Goal: Answer question/provide support: Share knowledge or assist other users

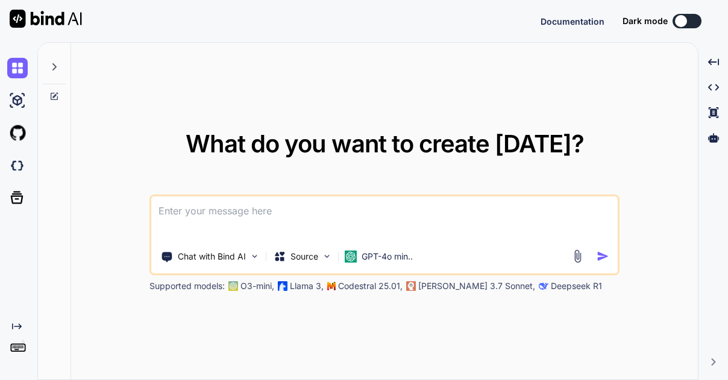
type textarea "x"
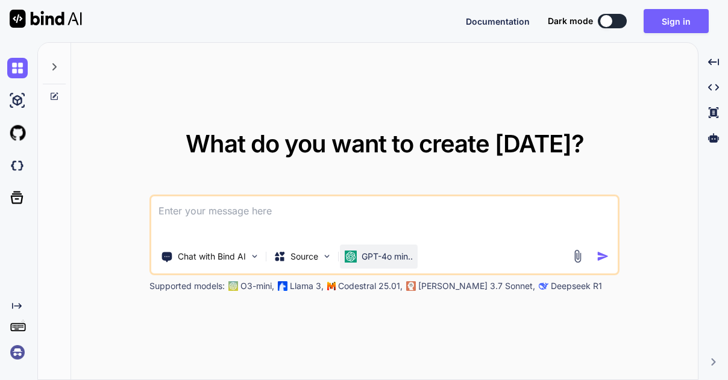
click at [391, 251] on p "GPT-4o min.." at bounding box center [387, 257] width 51 height 12
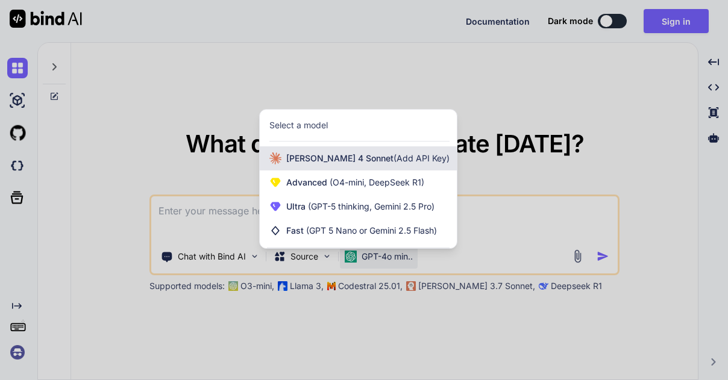
click at [394, 163] on span "(Add API Key)" at bounding box center [422, 158] width 56 height 10
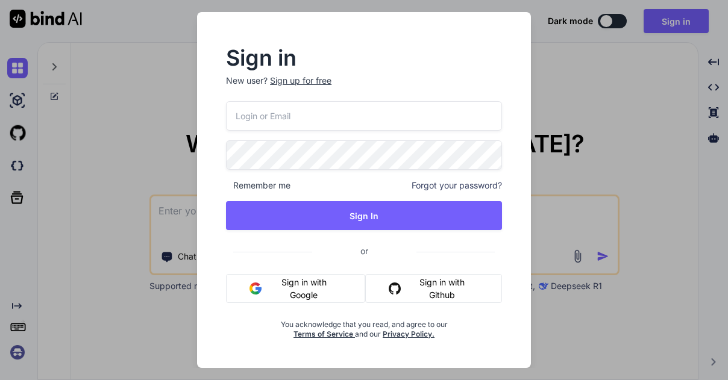
click at [569, 213] on div "Sign in New user? Sign up for free Remember me Forgot your password? Sign In or…" at bounding box center [364, 190] width 728 height 380
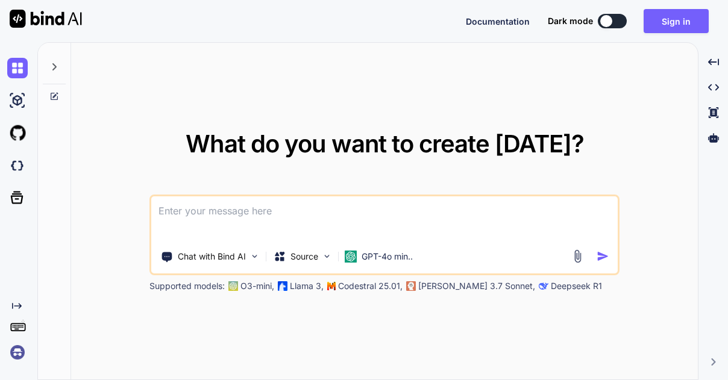
click at [376, 212] on textarea at bounding box center [384, 219] width 467 height 45
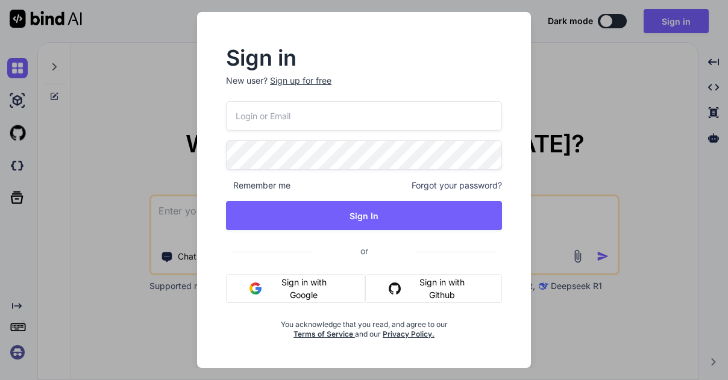
click at [292, 287] on button "Sign in with Google" at bounding box center [295, 288] width 139 height 29
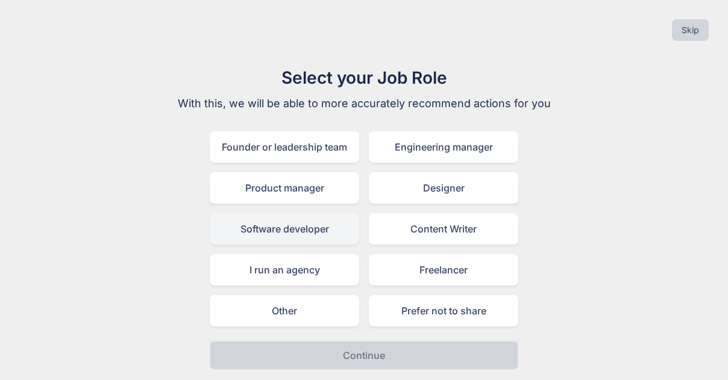
click at [264, 230] on div "Software developer" at bounding box center [285, 228] width 150 height 31
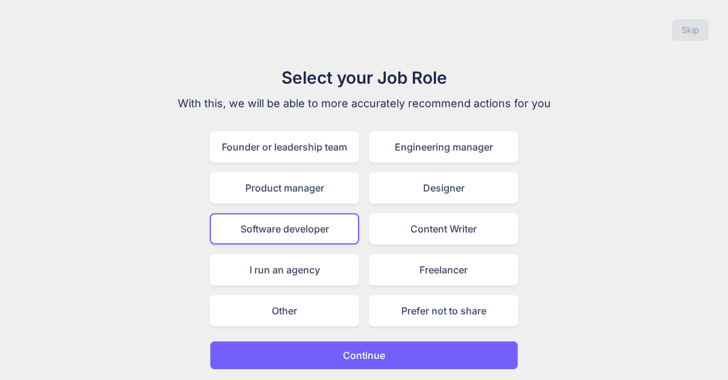
click at [326, 343] on button "Continue" at bounding box center [364, 355] width 309 height 29
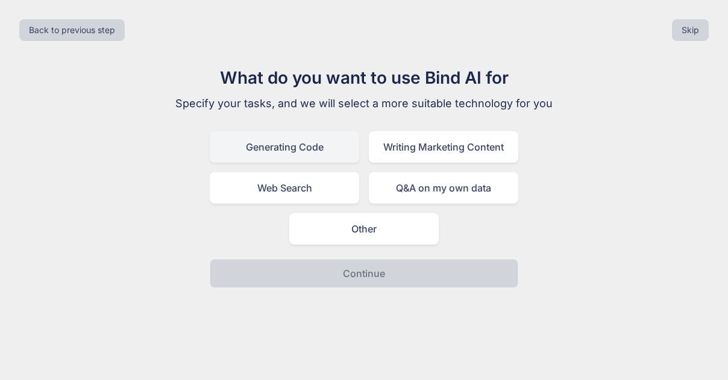
click at [304, 156] on div "Generating Code" at bounding box center [285, 146] width 150 height 31
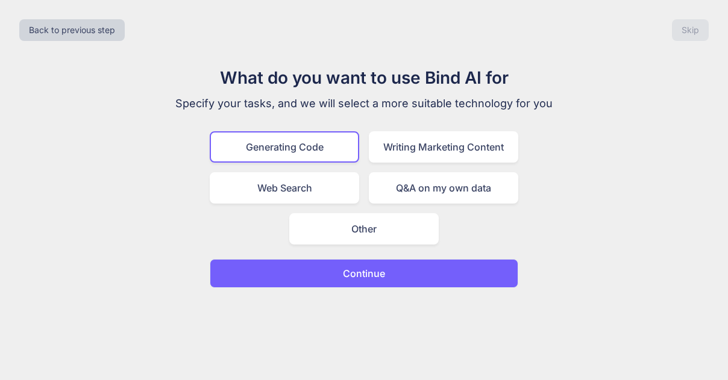
click at [321, 268] on button "Continue" at bounding box center [364, 273] width 309 height 29
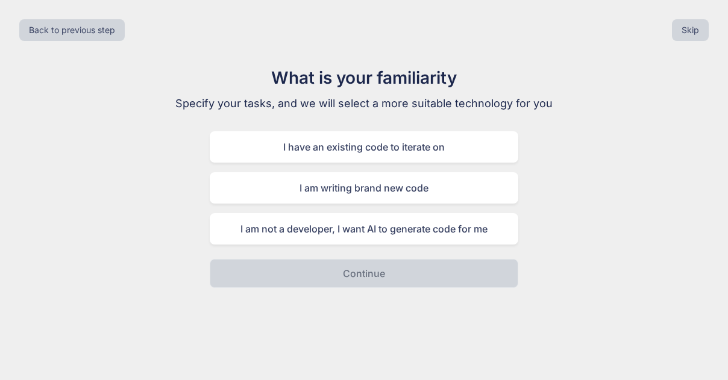
drag, startPoint x: 2, startPoint y: 1, endPoint x: 171, endPoint y: 224, distance: 279.8
click at [171, 224] on div "What is your familiarity Specify your tasks, and we will select a more suitable…" at bounding box center [364, 176] width 405 height 223
click at [680, 29] on button "Skip" at bounding box center [690, 30] width 37 height 22
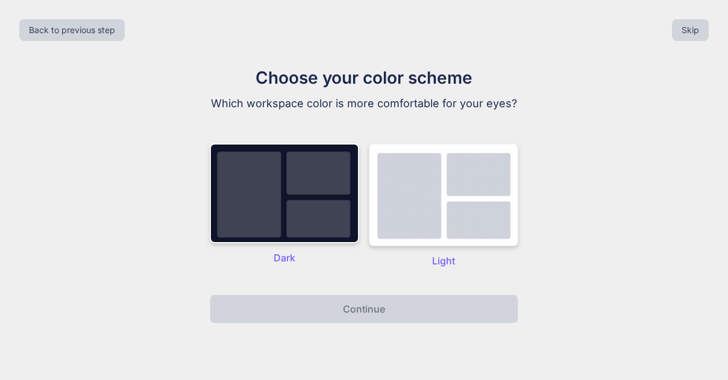
click at [430, 241] on img at bounding box center [444, 195] width 150 height 103
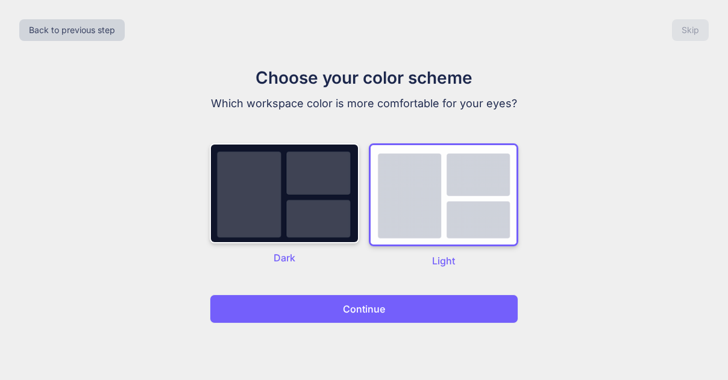
click at [373, 318] on button "Continue" at bounding box center [364, 309] width 309 height 29
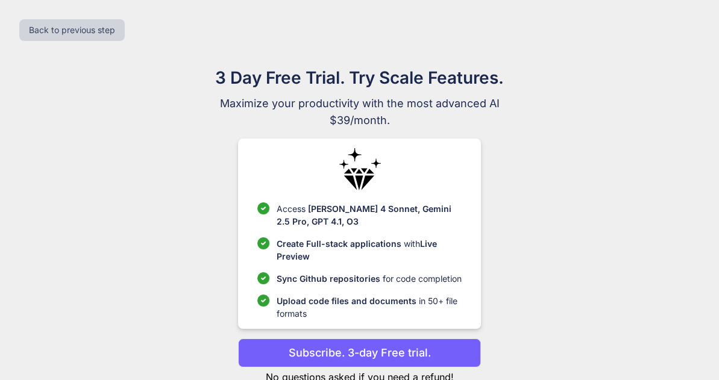
scroll to position [37, 0]
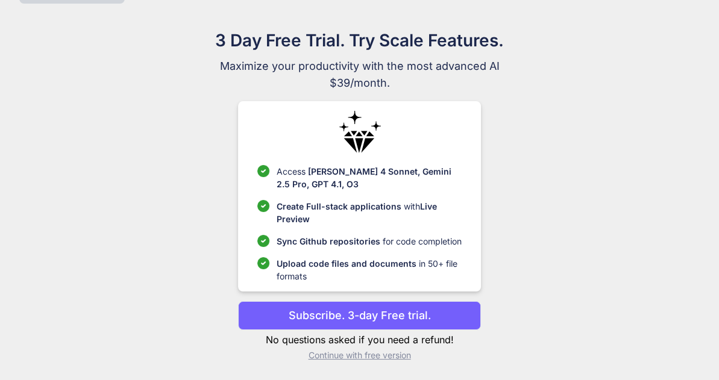
click at [356, 357] on p "Continue with free version" at bounding box center [359, 356] width 243 height 12
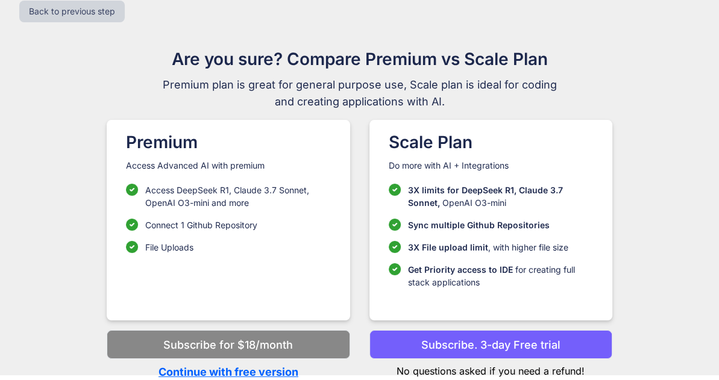
click at [191, 376] on p "Continue with free version" at bounding box center [228, 372] width 243 height 16
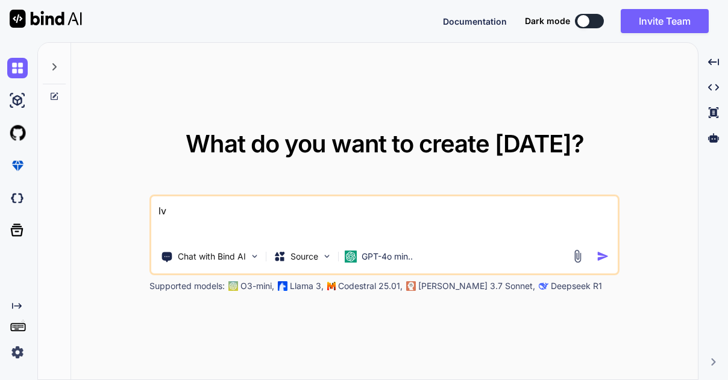
type textarea "l"
type textarea "مرحبا ياصديقي"
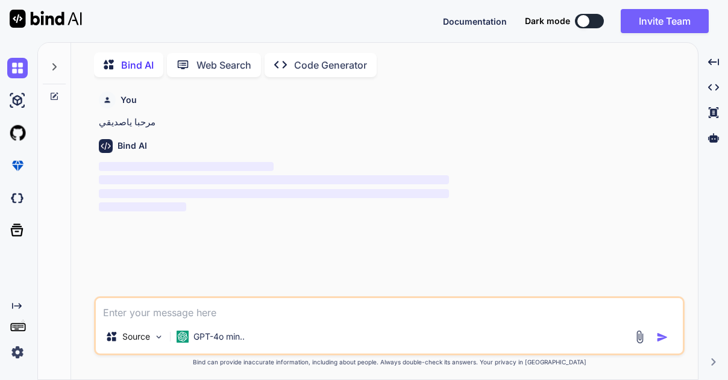
scroll to position [4, 0]
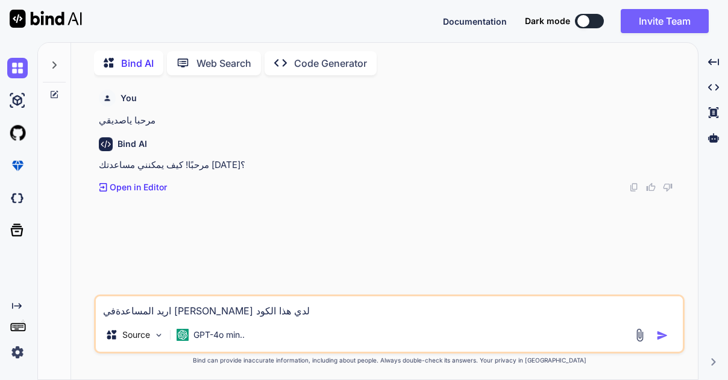
type textarea "اريد المساعدةفي [PERSON_NAME] لدي هذا الكود"
click at [644, 333] on img at bounding box center [640, 336] width 14 height 14
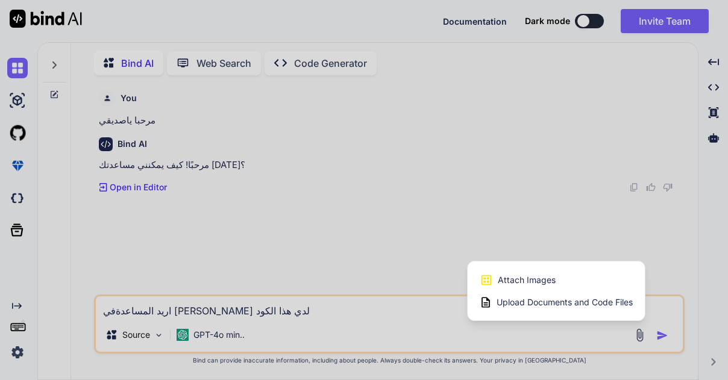
click at [495, 304] on div "Upload Documents and Code Files" at bounding box center [556, 303] width 153 height 22
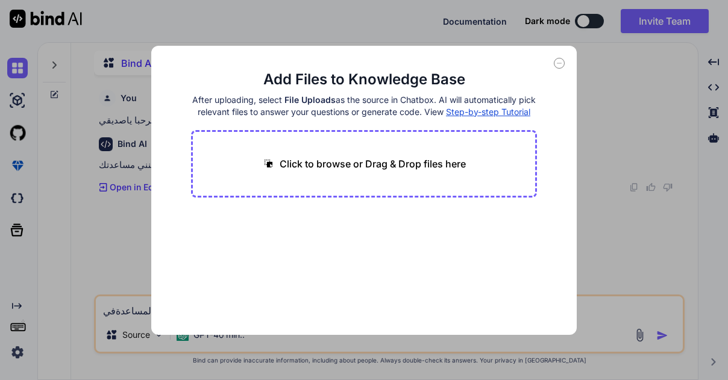
click at [298, 171] on p "Click to browse or Drag & Drop files here" at bounding box center [373, 164] width 186 height 14
type input "C:\fakepath\مستند نصي جديد (4).txt"
click at [529, 311] on button "Finish" at bounding box center [516, 299] width 42 height 24
click at [558, 67] on icon at bounding box center [559, 63] width 11 height 11
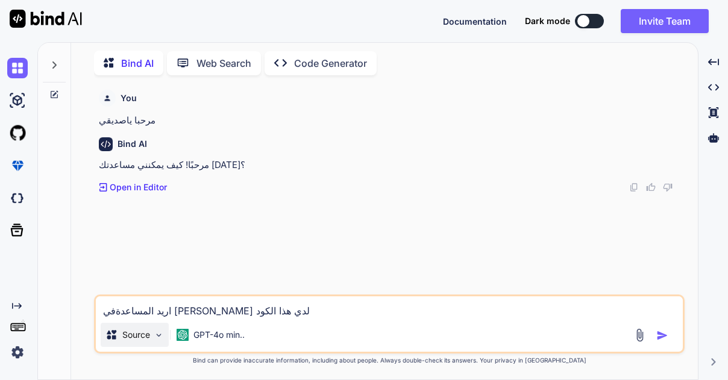
click at [163, 338] on img at bounding box center [159, 335] width 10 height 10
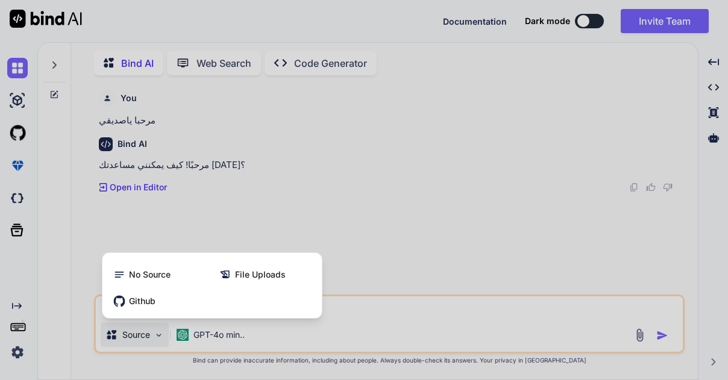
click at [292, 332] on div at bounding box center [364, 190] width 728 height 380
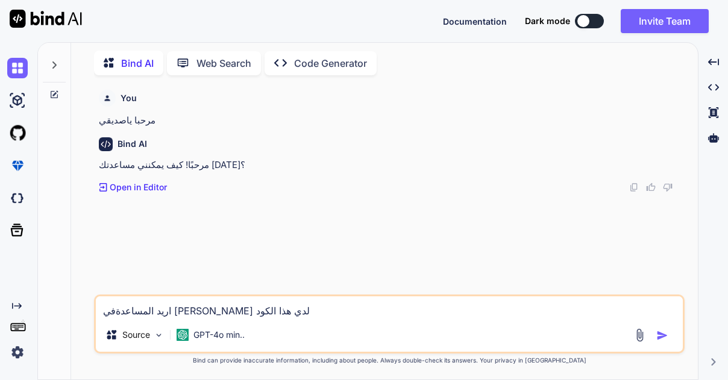
click at [341, 314] on textarea "اريد المساعدةفي [PERSON_NAME] لدي هذا الكود" at bounding box center [389, 308] width 587 height 22
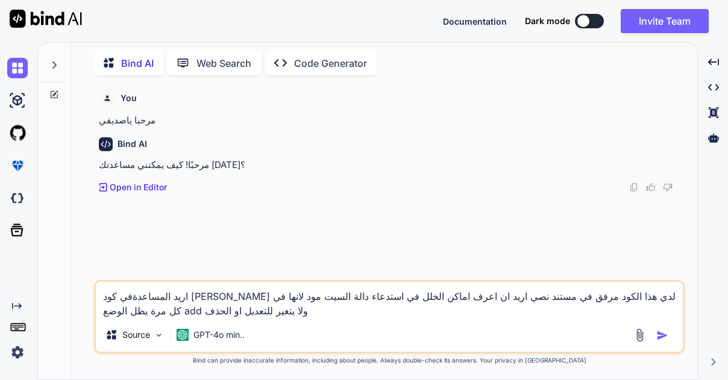
type textarea "اريد المساعدةفي كود [PERSON_NAME] لدي هذا الكود مرفق في مستند نصي اريد ان اعرف …"
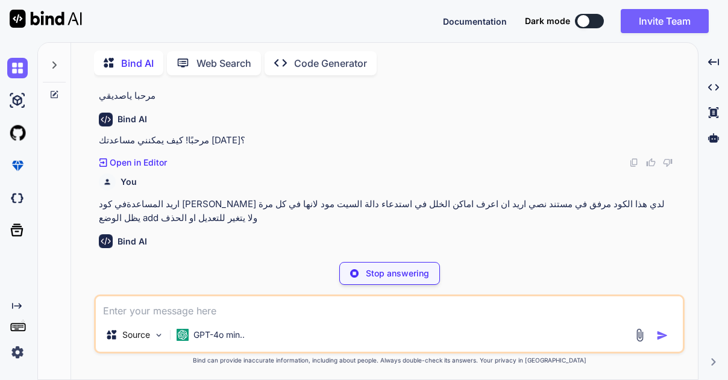
scroll to position [19, 0]
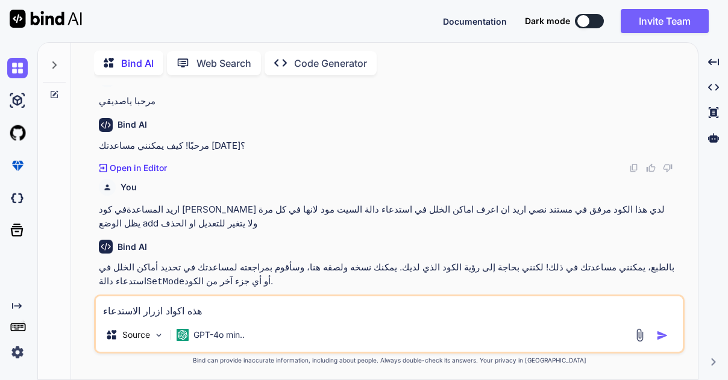
paste textarea "Private Sub Add_ItemClick(sender As Object, e As DevExpress.XtraBars.ItemClickE…"
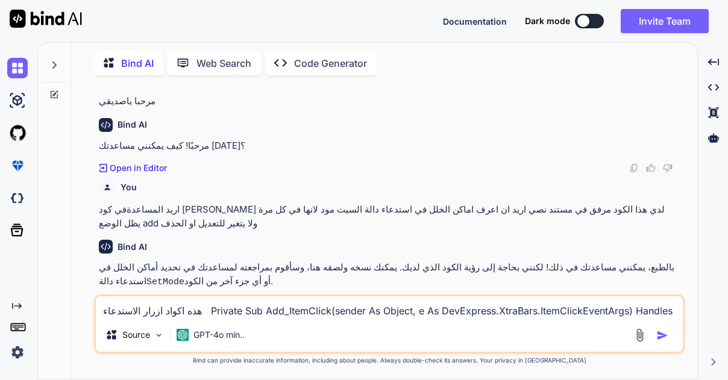
scroll to position [25, 0]
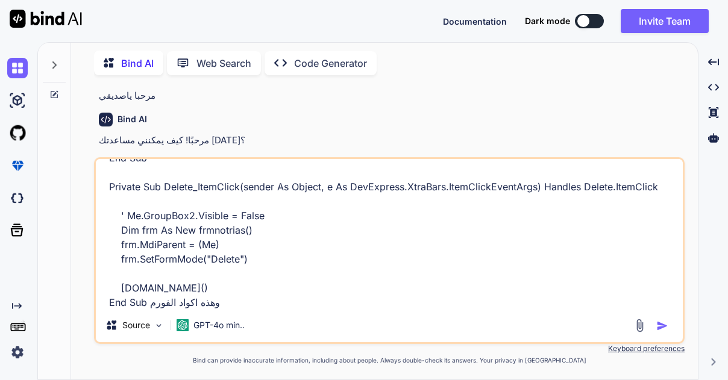
paste textarea "Imports System.Data.SqlClient Imports System.Drawing.Printing Imports System.Gl…"
type textarea "lor ipsum dolor sitametco Adipisc Eli Sed_DoeiUsmod(tempor In Utlabo, e Do MagN…"
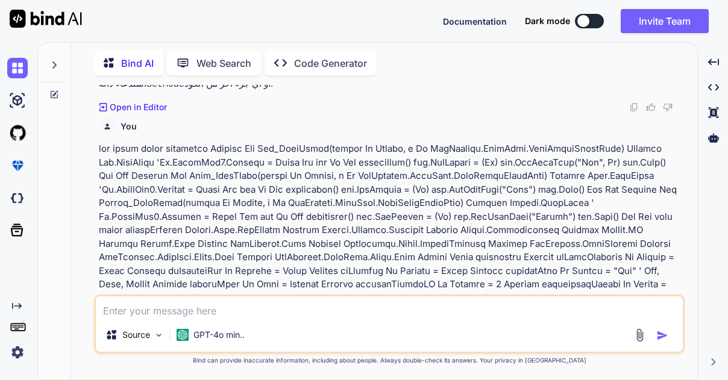
scroll to position [230, 0]
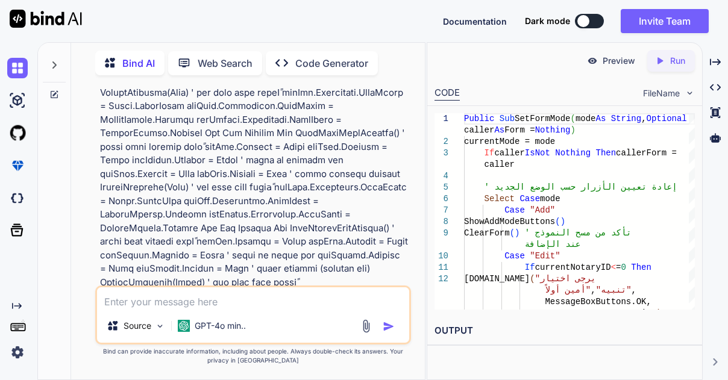
scroll to position [17980, 0]
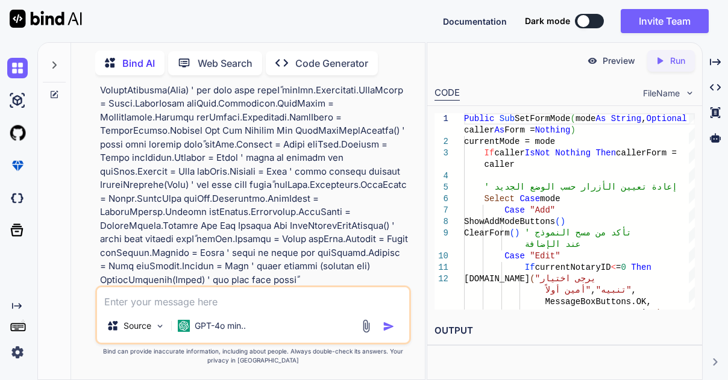
click at [667, 63] on icon "Created with Pixso." at bounding box center [663, 60] width 16 height 11
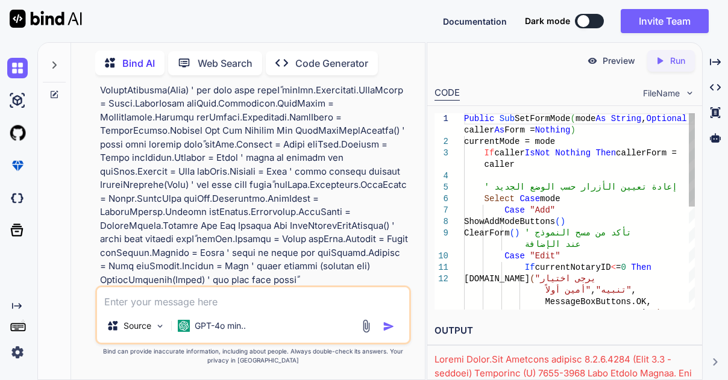
scroll to position [0, 0]
click at [575, 140] on div "Public Sub SetFormMode ( mode As String , Optional caller As Form = Nothing ) c…" at bounding box center [579, 319] width 231 height 412
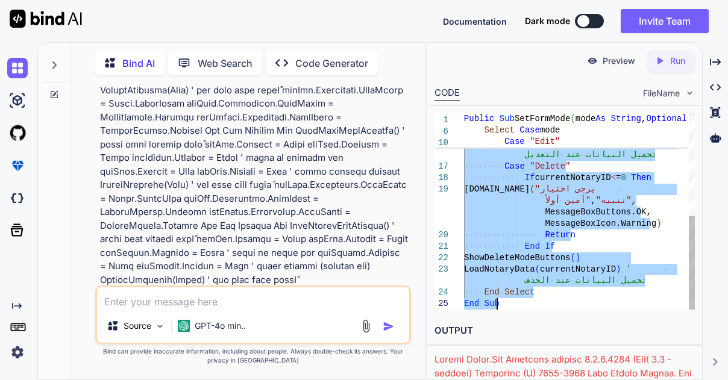
drag, startPoint x: 465, startPoint y: 119, endPoint x: 538, endPoint y: 305, distance: 199.5
type textarea "Public Sub SetFormMode(mode As String, Optional caller As Form = Nothing) curre…"
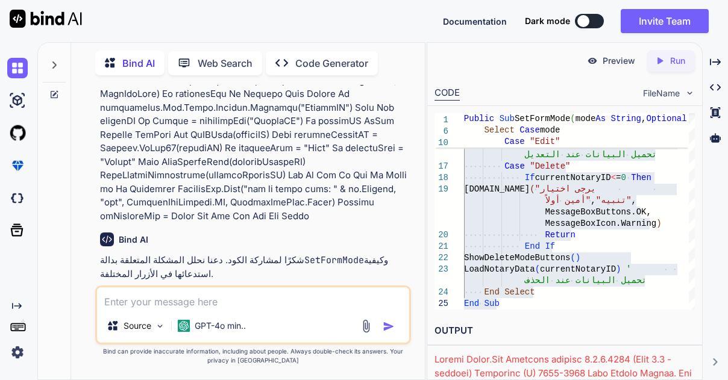
scroll to position [18342, 0]
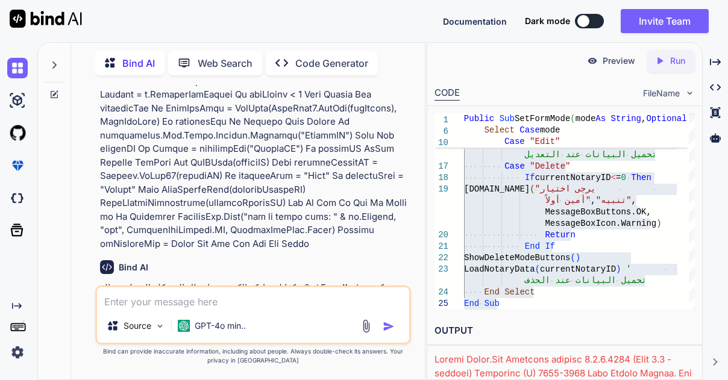
drag, startPoint x: 371, startPoint y: 91, endPoint x: 377, endPoint y: 96, distance: 7.7
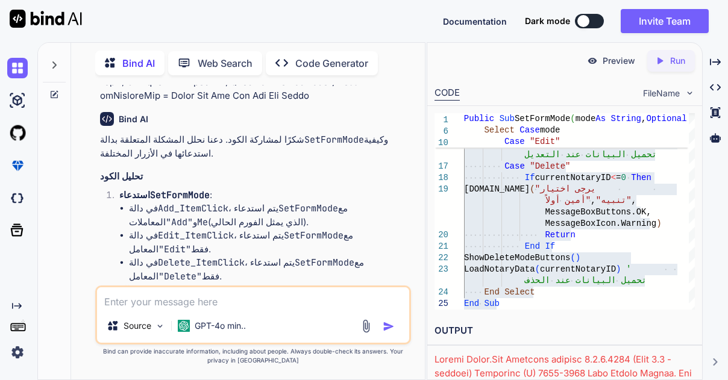
scroll to position [18490, 0]
click at [241, 305] on textarea at bounding box center [253, 299] width 312 height 22
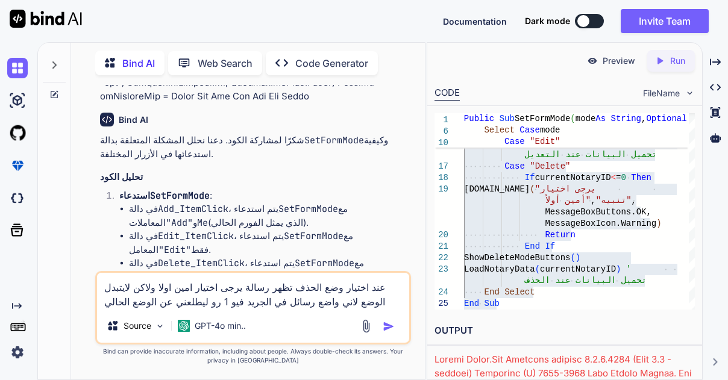
type textarea "عند اختيار وضع الحذف تظهر رسالة يرجى اختيار امين اولا ولاكن لايتبدل الوضع لاني …"
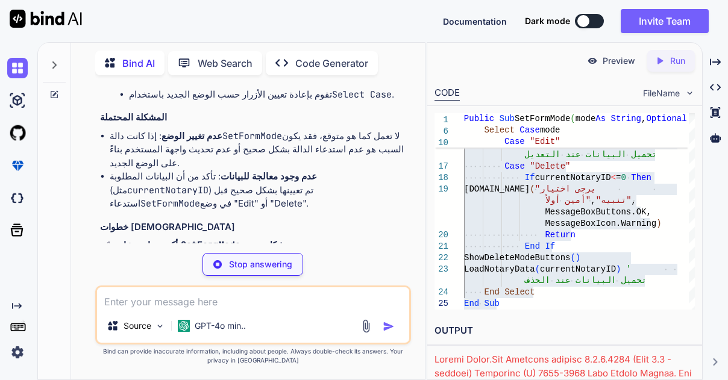
scroll to position [18727, 0]
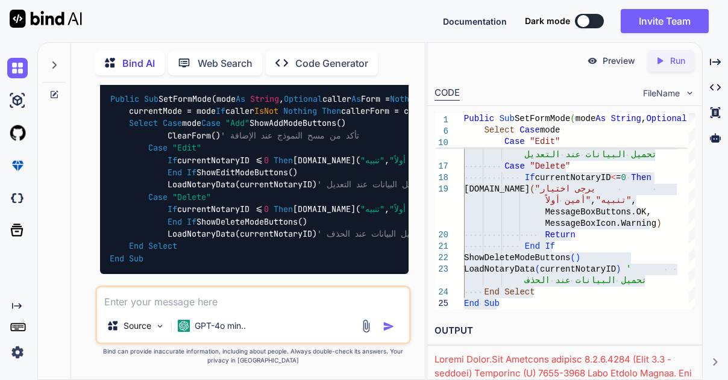
scroll to position [19016, 0]
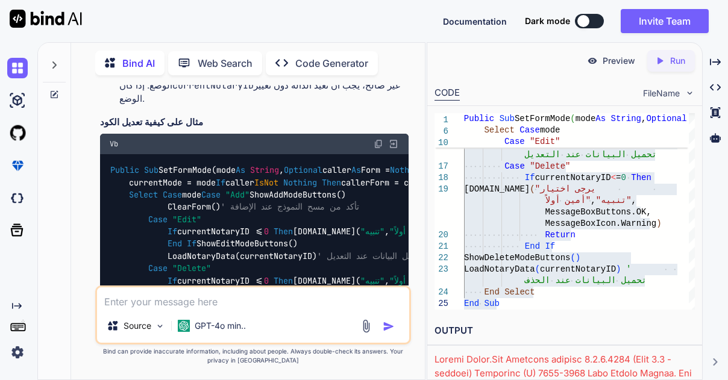
scroll to position [19631, 0]
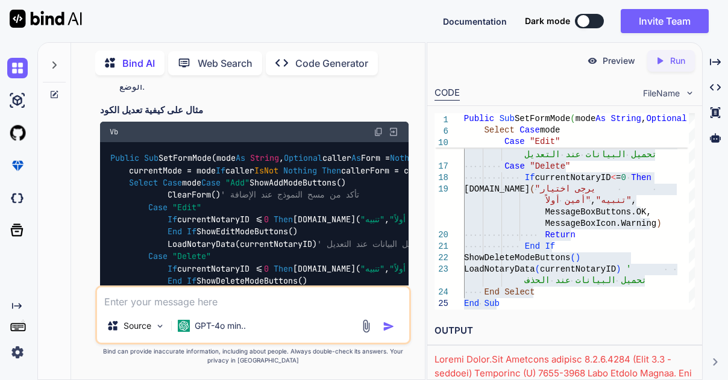
drag, startPoint x: 229, startPoint y: 258, endPoint x: 177, endPoint y: 275, distance: 55.1
click at [177, 275] on div "Bind AI من الواضح أن المشكلة تكمن في كيفية إدارة حالة currentMode عند محاولة ال…" at bounding box center [254, 279] width 309 height 815
click at [183, 308] on textarea at bounding box center [253, 299] width 312 height 22
type textarea "i"
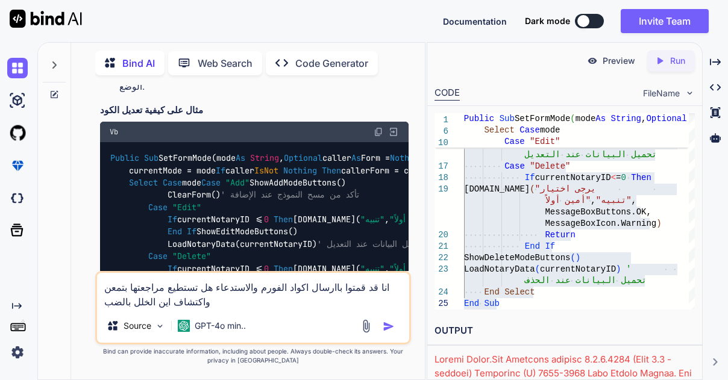
type textarea "انا قد قمتوا باارسال اكواد الفورم والاستدعاء هل تستطيع مراجعتها بتمعن واكتشاف ا…"
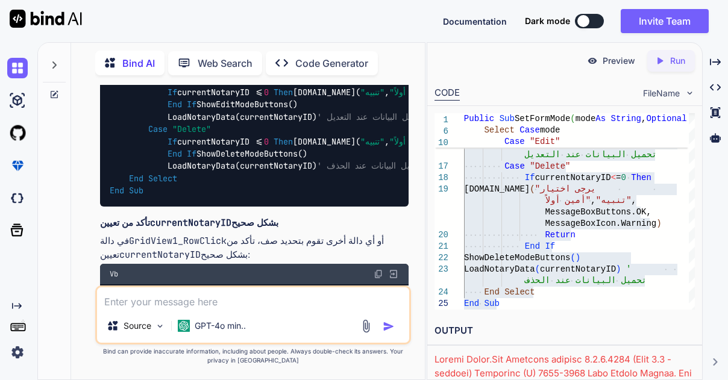
scroll to position [19758, 0]
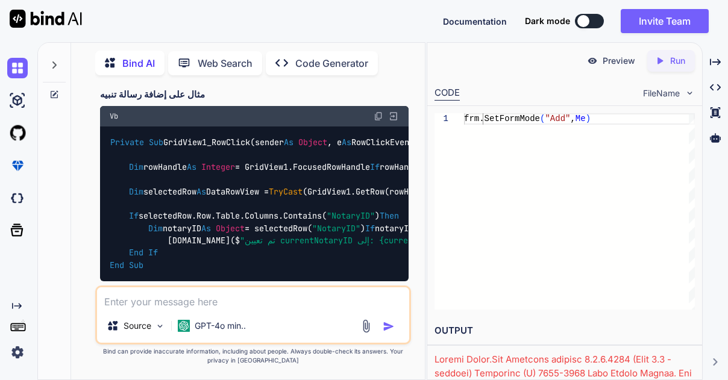
scroll to position [21212, 0]
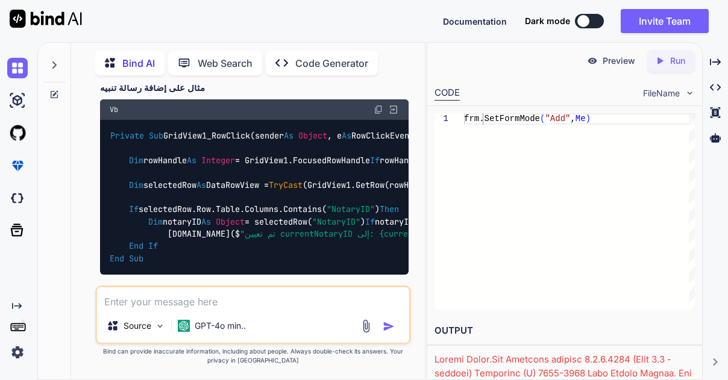
click at [226, 301] on textarea at bounding box center [253, 299] width 312 height 22
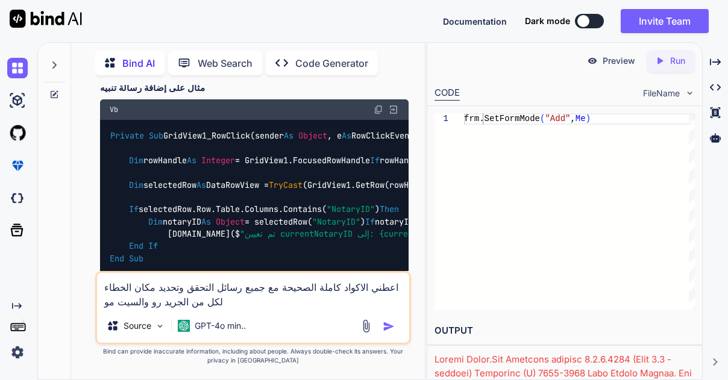
type textarea "اعطني الاكواد كاملة الصحيحة مع جميع رسائل التحقق وتحديد مكان الخطاء لكل من الجر…"
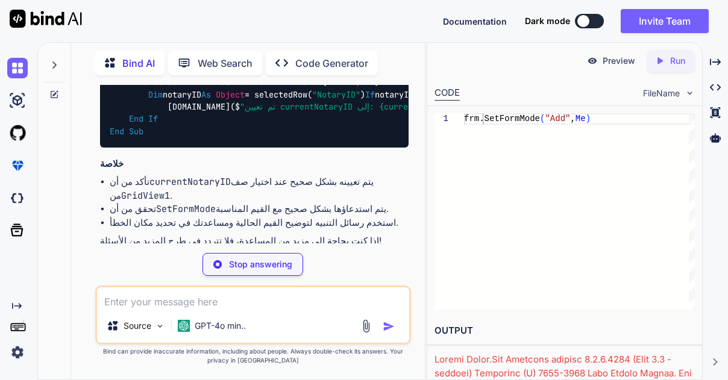
scroll to position [21339, 0]
click at [178, 333] on div "Bind AI" at bounding box center [254, 340] width 309 height 14
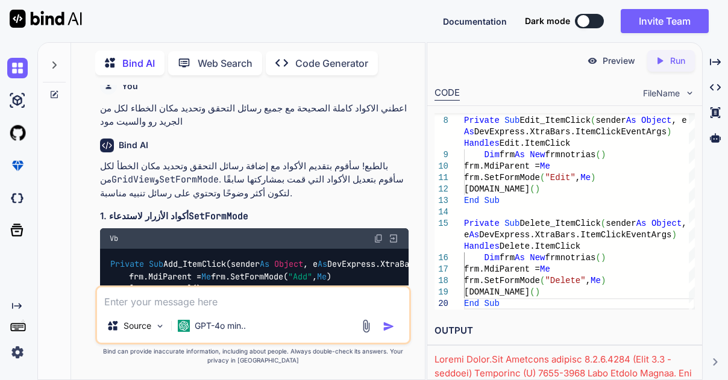
scroll to position [21484, 0]
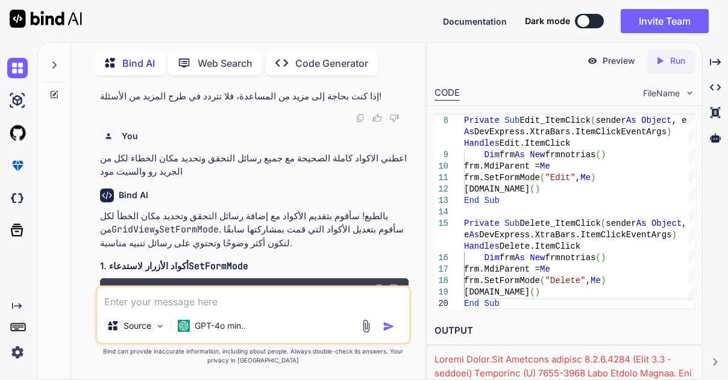
click at [377, 284] on img at bounding box center [379, 289] width 10 height 10
drag, startPoint x: 125, startPoint y: 203, endPoint x: 260, endPoint y: 246, distance: 141.9
click at [260, 299] on div "Private Sub Add_ItemClick(sender As Object , e As DevExpress.XtraBars.ItemClick…" at bounding box center [254, 376] width 309 height 154
copy code "Dim frm As New frmnotrias() frm.MdiParent = Me frm.SetFormMode( "Add" , Me ) [D…"
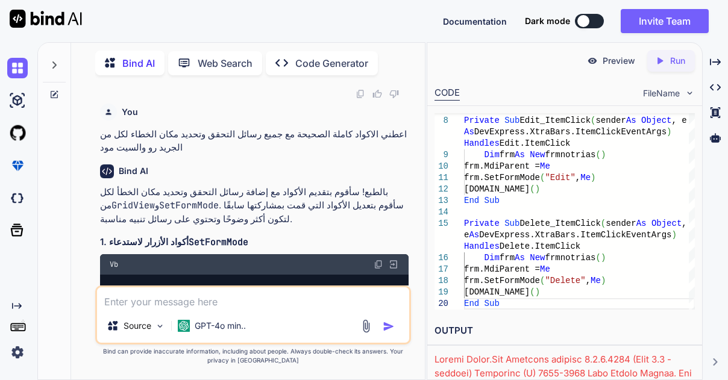
scroll to position [21581, 0]
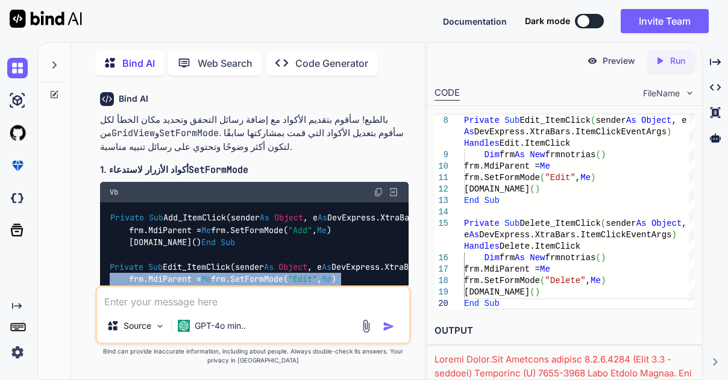
drag, startPoint x: 127, startPoint y: 192, endPoint x: 193, endPoint y: 236, distance: 79.9
click at [193, 236] on div "Private Sub Add_ItemClick(sender As Object , e As DevExpress.XtraBars.ItemClick…" at bounding box center [254, 280] width 309 height 154
copy code "Dim frm As New frmnotrias() frm.MdiParent = Me frm.SetFormMode( "Edit" , Me ) […"
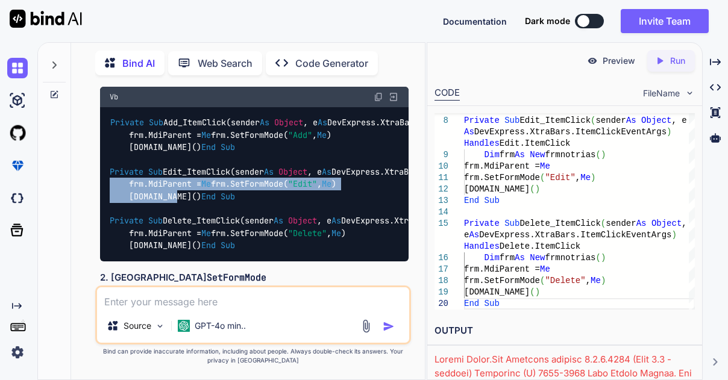
scroll to position [21677, 0]
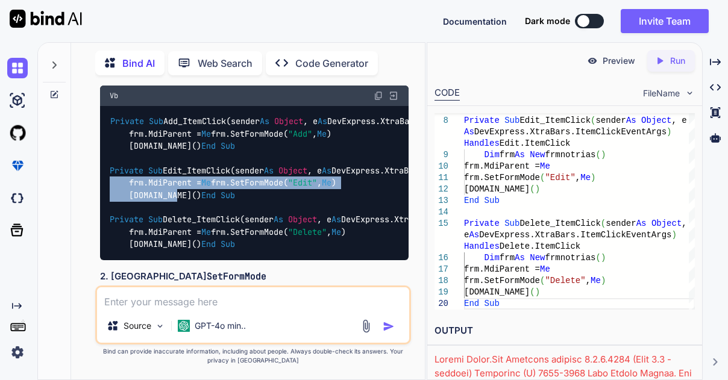
drag, startPoint x: 125, startPoint y: 184, endPoint x: 244, endPoint y: 222, distance: 124.7
click at [244, 222] on div "Private Sub Add_ItemClick(sender As Object , e As DevExpress.XtraBars.ItemClick…" at bounding box center [254, 183] width 309 height 154
copy code "Dim frm As New frmnotrias() frm.MdiParent = Me frm.SetFormMode( "Delete" , Me )…"
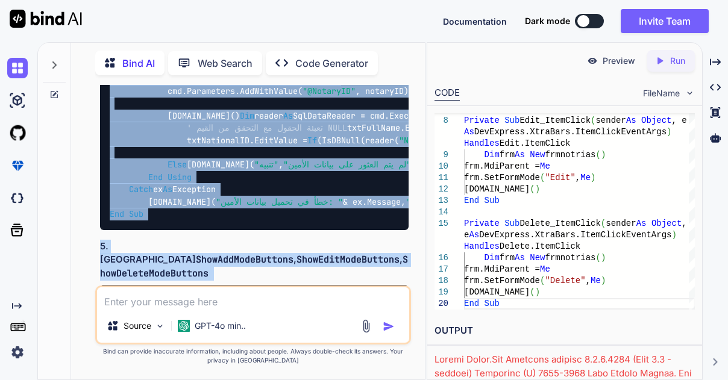
scroll to position [22428, 0]
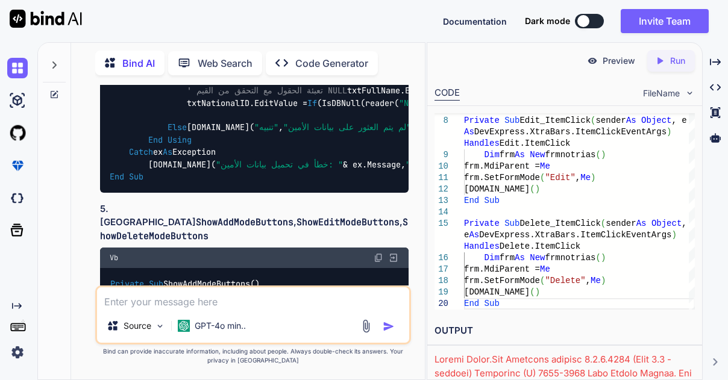
drag, startPoint x: 127, startPoint y: 158, endPoint x: 178, endPoint y: 165, distance: 52.3
copy code "If GridView1.SelectedRowsCount <= 0 Then Return Dim rowHandle As Integer = Grid…"
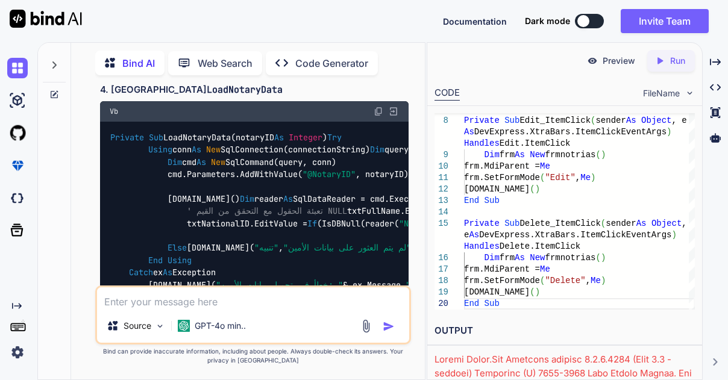
scroll to position [22283, 0]
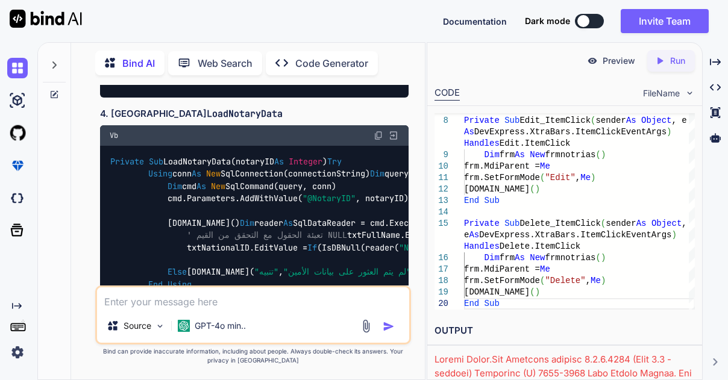
click at [224, 88] on code "Private Sub GridView1_RowClick(sender As Object , e As RowClickEventArgs) Handl…" at bounding box center [558, 20] width 896 height 136
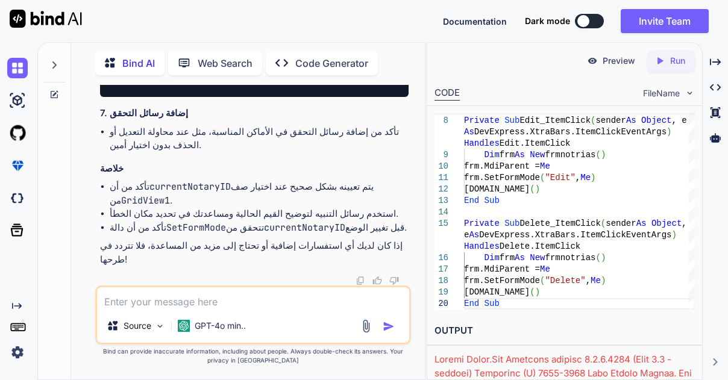
scroll to position [23321, 0]
click at [206, 295] on textarea at bounding box center [253, 299] width 312 height 22
type textarea "h"
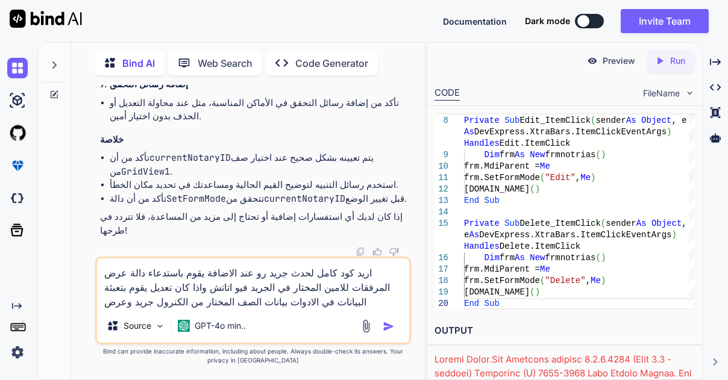
type textarea "اريد كود كامل لحدث جريد رو عند الاضافة يقوم باستدعاء دالة عرض المرفقات للامين ا…"
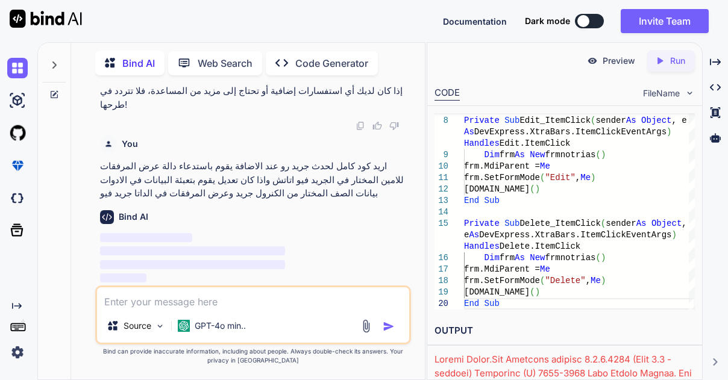
scroll to position [23476, 0]
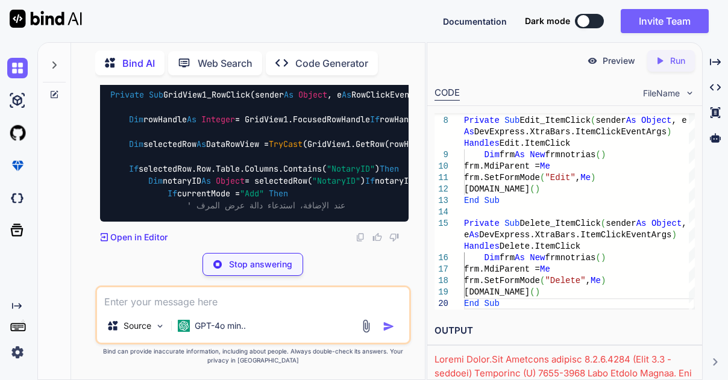
click at [158, 31] on p "بالطبع! سأقوم بتوفير كود كامل لحدث RowClick لجريد فيو، بحيث يقوم باستدعاء دالة …" at bounding box center [254, 10] width 309 height 41
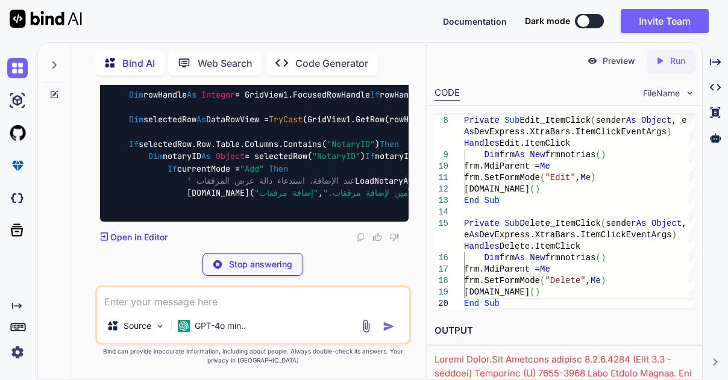
click at [148, 250] on div "You مرحبا ياصديقي Bind AI مرحبًا! كيف يمكنني مساعدتك [DATE]؟ Created with Pixso…" at bounding box center [253, 232] width 316 height 295
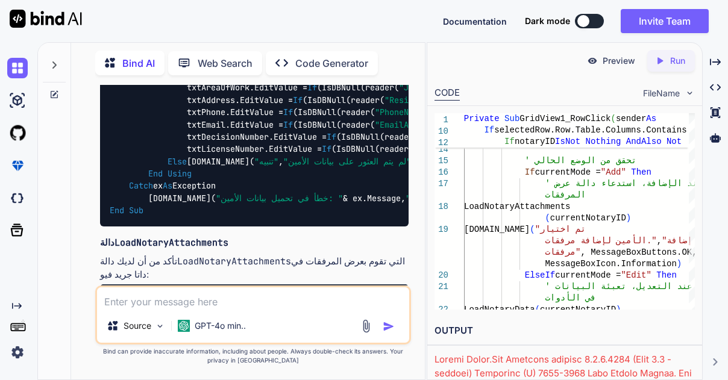
scroll to position [23572, 0]
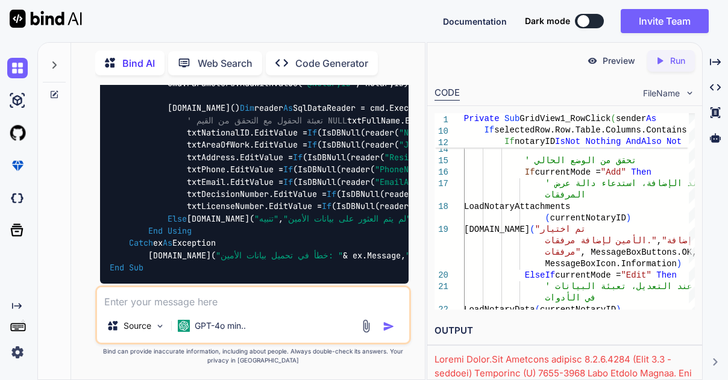
click at [262, 306] on textarea at bounding box center [253, 299] width 312 height 22
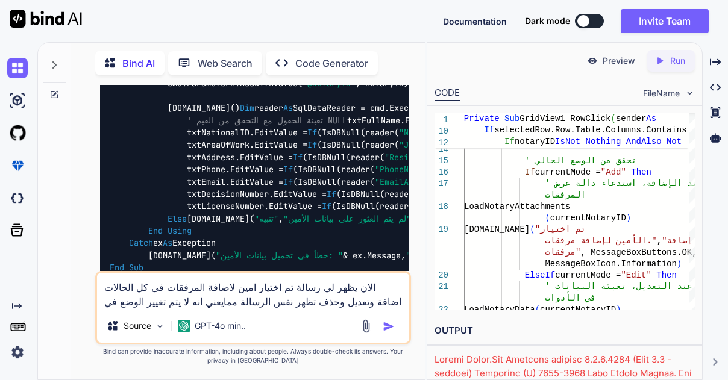
type textarea "الان يظهر لي رسالة تم اختيار امين لاضافة المرفقات في كل الحالات اضافة وتعديل وح…"
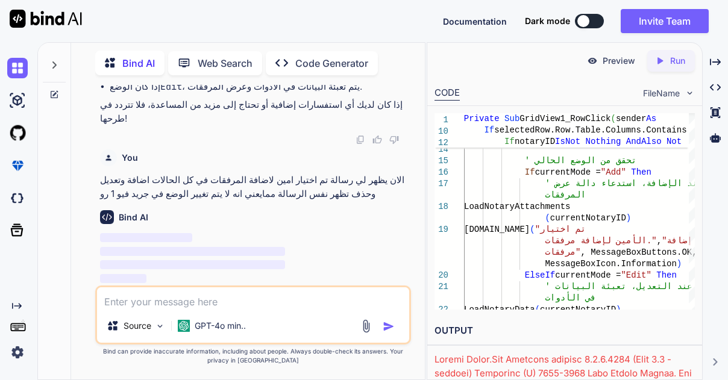
scroll to position [24993, 0]
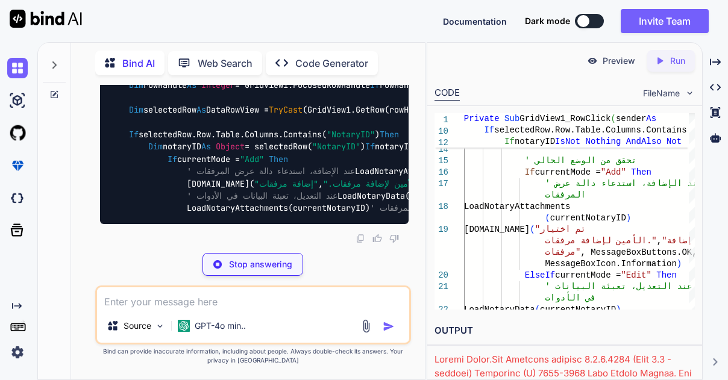
click at [168, 251] on div "You مرحبا ياصديقي Bind AI مرحبًا! كيف يمكنني مساعدتك [DATE]؟ Created with Pixso…" at bounding box center [253, 232] width 316 height 295
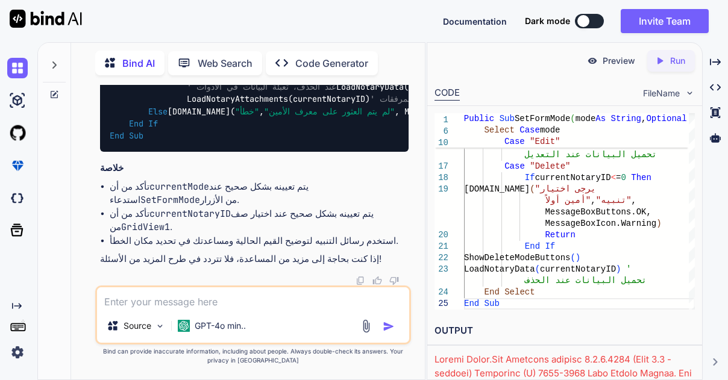
scroll to position [25331, 0]
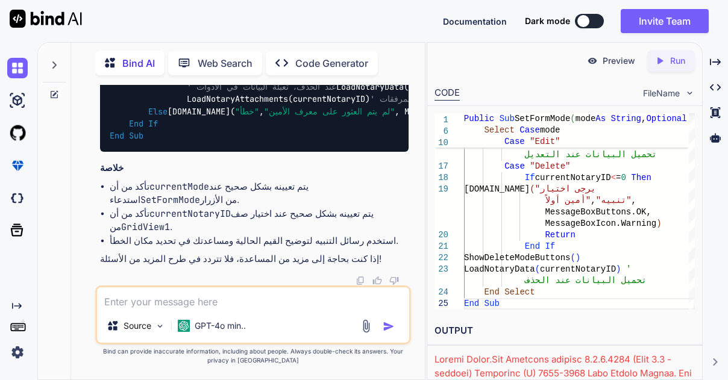
click at [197, 152] on div "Private Sub GridView1_RowClick(sender As Object , e As RowClickEventArgs) Handl…" at bounding box center [254, 31] width 309 height 241
click at [232, 297] on textarea at bounding box center [253, 299] width 312 height 22
type textarea "لا زال نفس الخطاء يظهر ولا يتم تبديل الحالة في حدث رو"
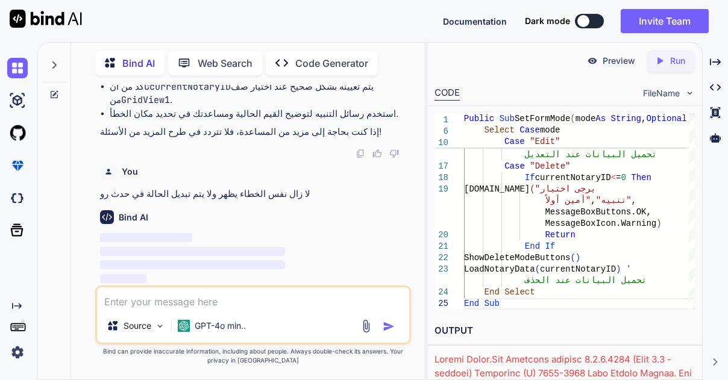
scroll to position [26255, 0]
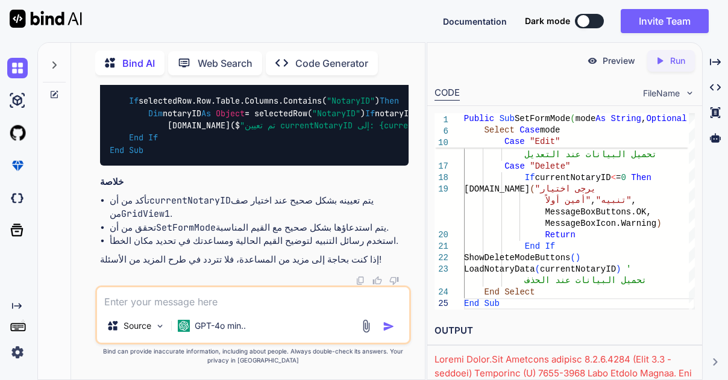
scroll to position [27509, 0]
click at [372, 11] on div "Vb" at bounding box center [254, 1] width 309 height 21
click at [376, 6] on img at bounding box center [379, 1] width 10 height 10
click at [276, 262] on p "إذا كنت بحاجة إلى مزيد من المساعدة، فلا تتردد في طرح المزيد من الأسئلة!" at bounding box center [254, 260] width 309 height 14
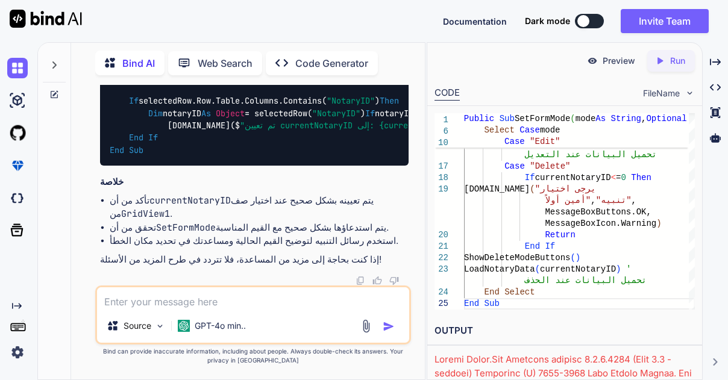
click at [593, 62] on img at bounding box center [592, 60] width 11 height 11
click at [623, 63] on p "Preview" at bounding box center [619, 61] width 33 height 12
click at [585, 19] on div at bounding box center [584, 21] width 12 height 12
click at [598, 27] on button at bounding box center [589, 21] width 29 height 14
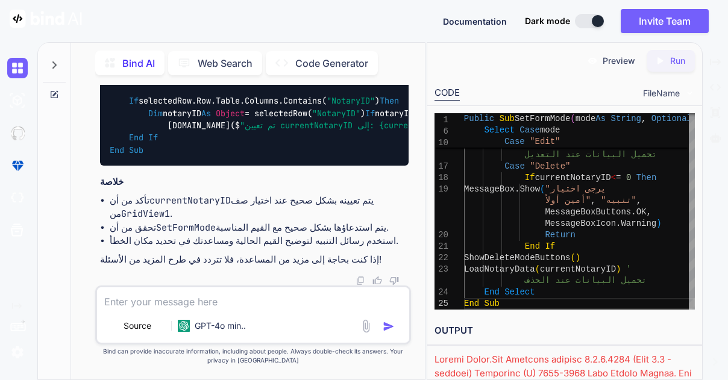
click at [586, 25] on button at bounding box center [589, 21] width 29 height 14
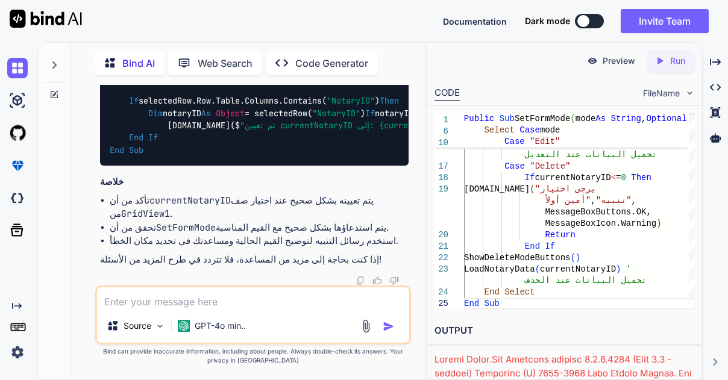
click at [586, 25] on div at bounding box center [584, 21] width 12 height 12
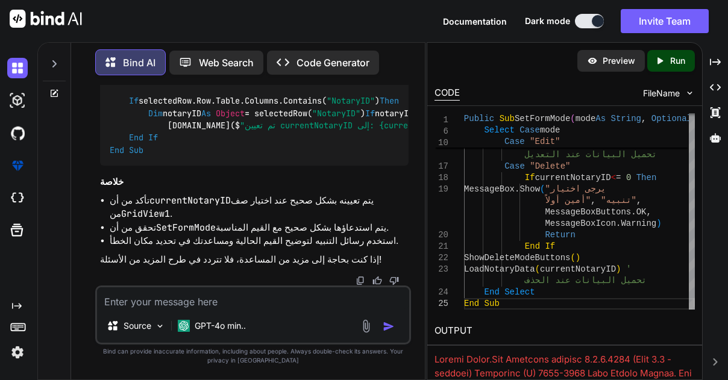
click at [586, 25] on button at bounding box center [589, 21] width 29 height 14
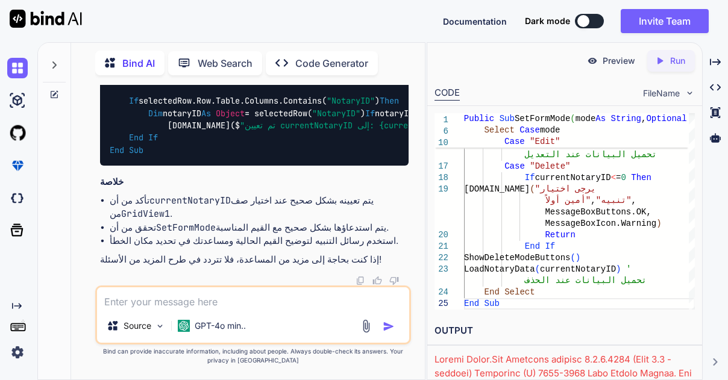
click at [273, 225] on li "تحقق من أن SetFormMode يتم استدعاؤها بشكل صحيح مع القيم المناسبة." at bounding box center [259, 228] width 299 height 14
click at [191, 325] on div "GPT-4o min.." at bounding box center [212, 326] width 68 height 12
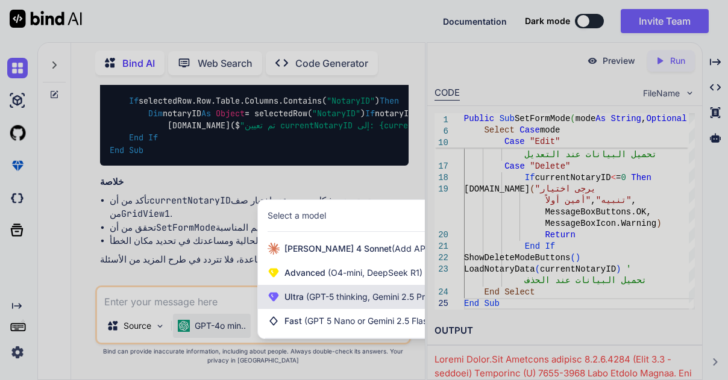
click at [335, 306] on div "Ultra (GPT-5 thinking, Gemini 2.5 Pro)" at bounding box center [356, 297] width 197 height 24
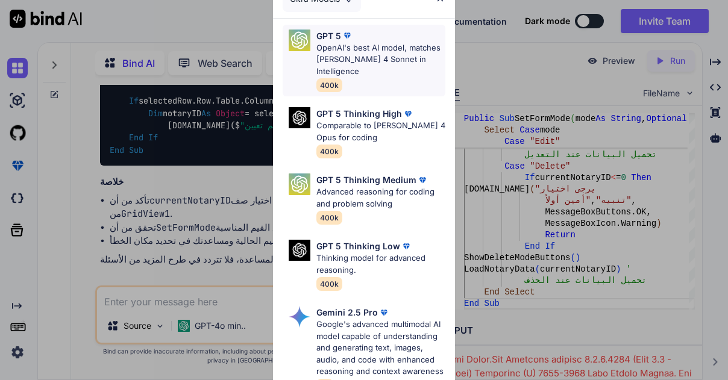
click at [385, 60] on p "OpenAI's best AI model, matches [PERSON_NAME] 4 Sonnet in Intelligence" at bounding box center [381, 60] width 129 height 36
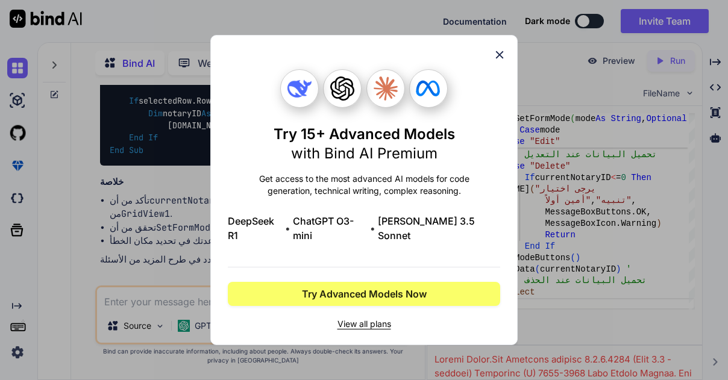
click at [496, 55] on icon at bounding box center [499, 54] width 13 height 13
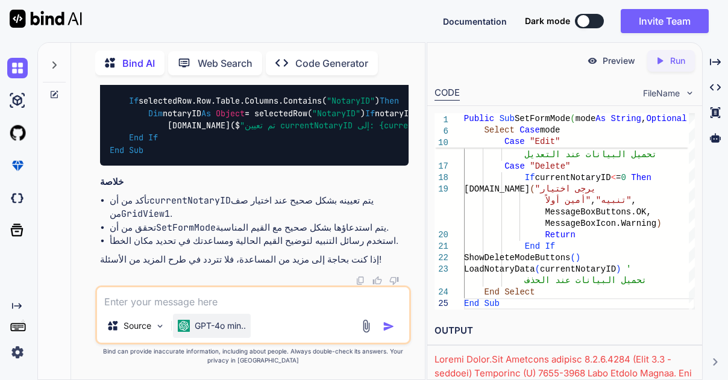
click at [192, 326] on div "GPT-4o min.." at bounding box center [212, 326] width 68 height 12
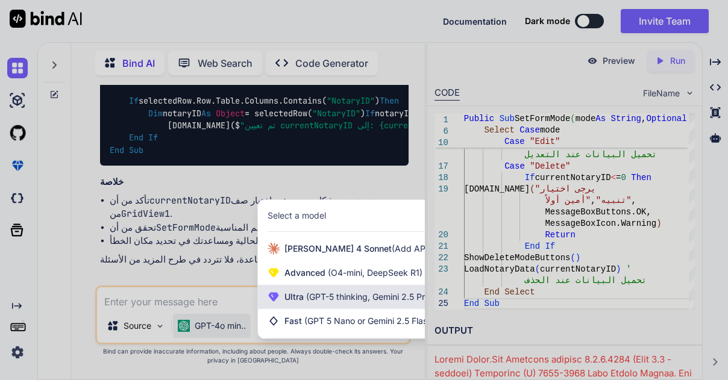
click at [309, 299] on span "(GPT-5 thinking, Gemini 2.5 Pro)" at bounding box center [368, 297] width 129 height 10
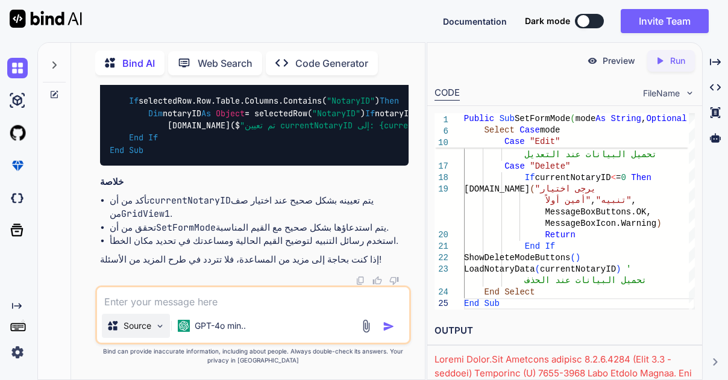
click at [162, 325] on img at bounding box center [160, 326] width 10 height 10
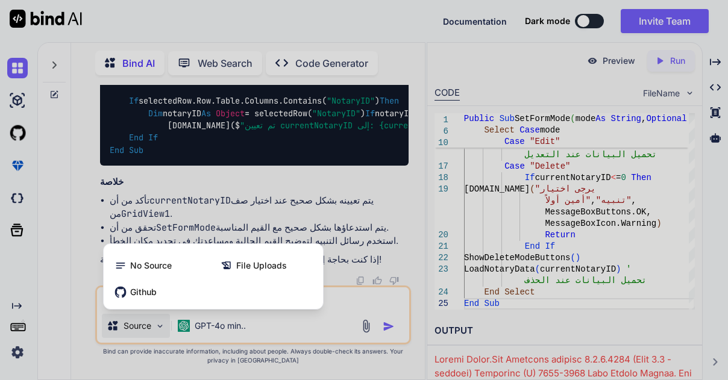
click at [162, 325] on div at bounding box center [364, 190] width 728 height 380
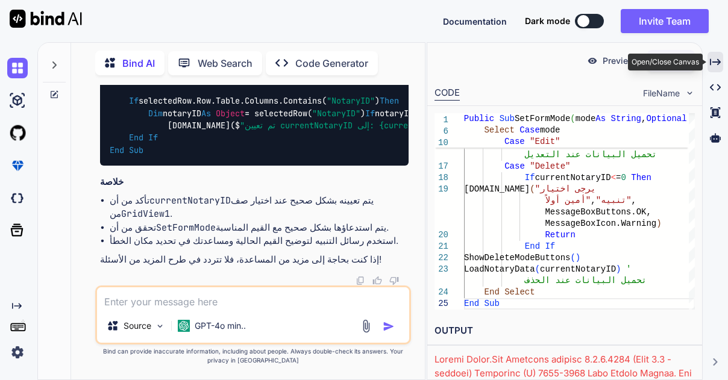
click at [712, 63] on icon "Created with Pixso." at bounding box center [715, 62] width 11 height 11
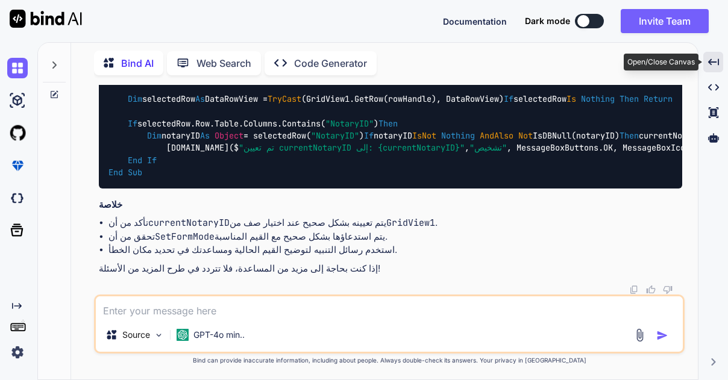
scroll to position [18354, 0]
click at [455, 256] on li "استخدم رسائل التنبيه لتوضيح القيم الحالية ومساعدتك في تحديد مكان الخطأ." at bounding box center [396, 251] width 574 height 14
click at [441, 321] on div "Source GPT-4o min.." at bounding box center [389, 324] width 591 height 59
click at [305, 311] on textarea at bounding box center [389, 308] width 587 height 22
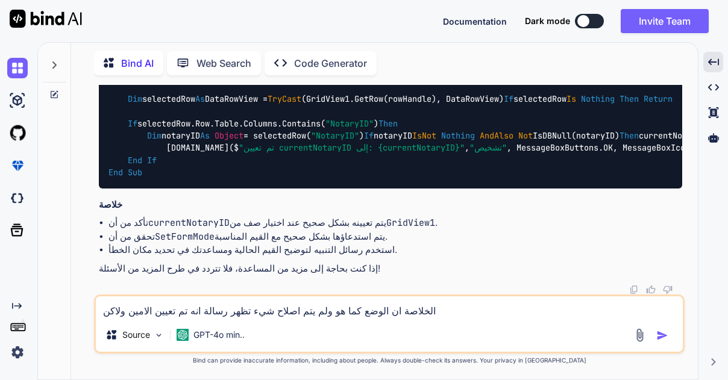
type textarea "الخلاصة ان الوضع كما هو ولم يتم اصلاح شيء تظهر رسالة انه تم تعيين الامين ولاكن"
click at [316, 228] on li "تأكد من أن currentNotaryID يتم تعيينه بشكل صحيح عند اختيار صف من GridView1 ." at bounding box center [396, 223] width 574 height 14
drag, startPoint x: 152, startPoint y: 195, endPoint x: 346, endPoint y: 200, distance: 193.6
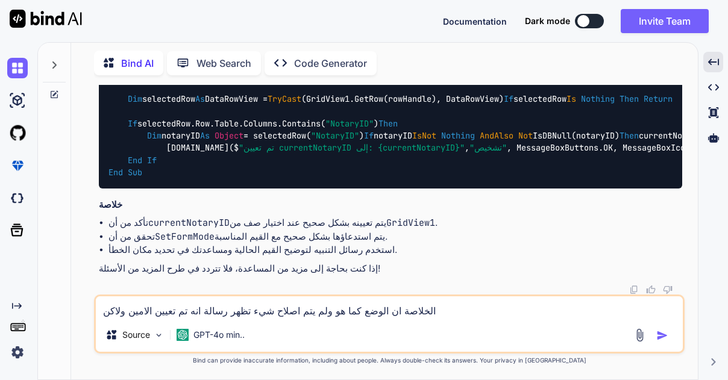
drag, startPoint x: 164, startPoint y: 145, endPoint x: 341, endPoint y: 149, distance: 177.3
copy code "If currentMode = "Add" Then"
drag, startPoint x: 186, startPoint y: 184, endPoint x: 628, endPoint y: 210, distance: 443.4
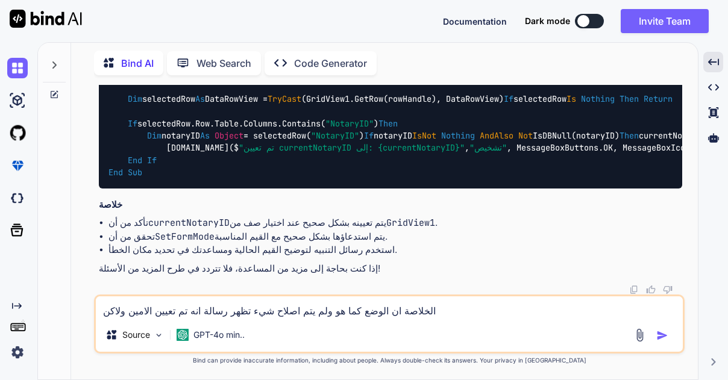
copy code "LoadNotaryData(currentNotaryID) LoadNotaryAttachments(currentNotaryID) ' عرض ال…"
